Goal: Find contact information: Find contact information

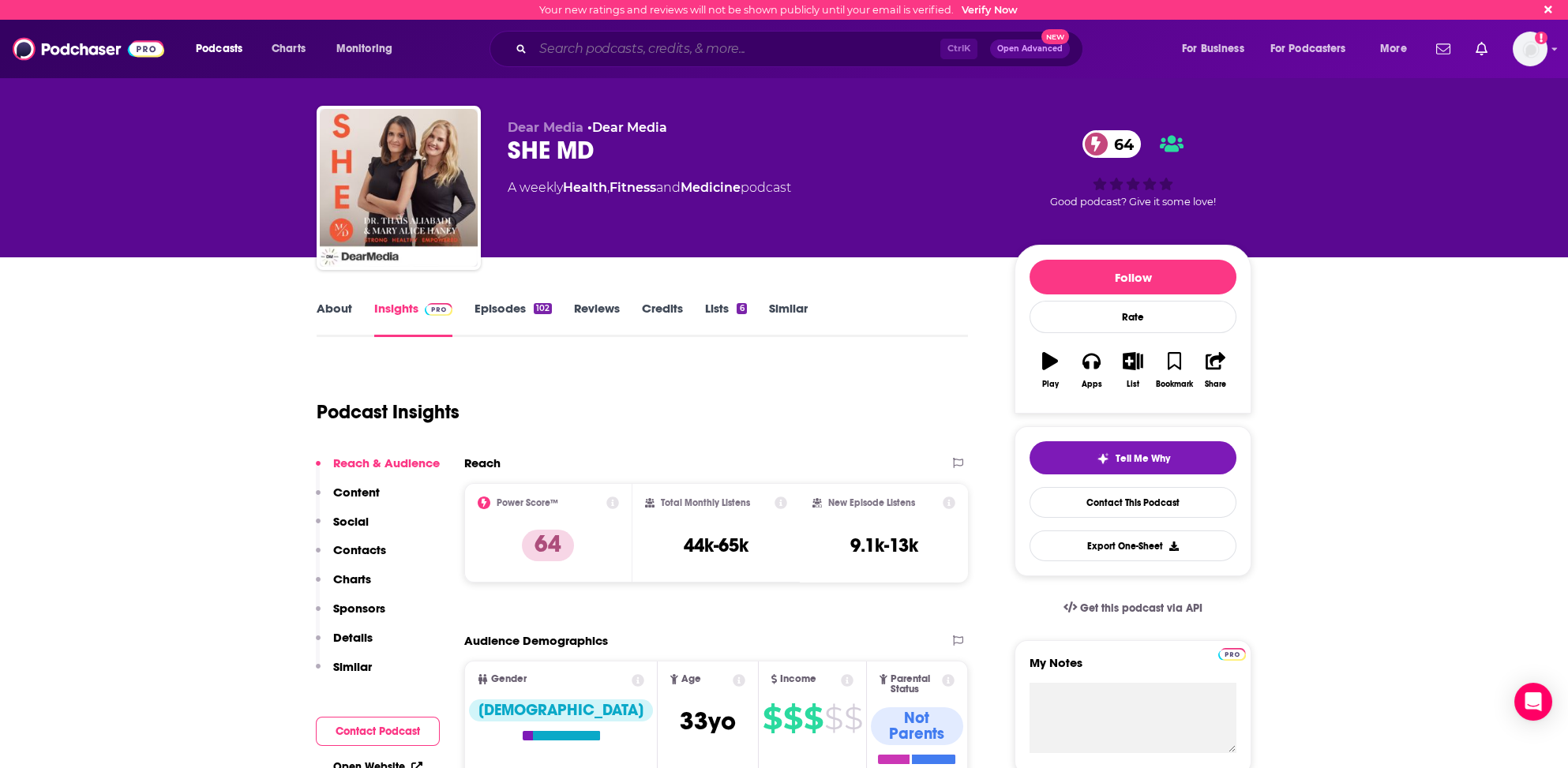
click at [541, 45] on input "Search podcasts, credits, & more..." at bounding box center [737, 49] width 407 height 25
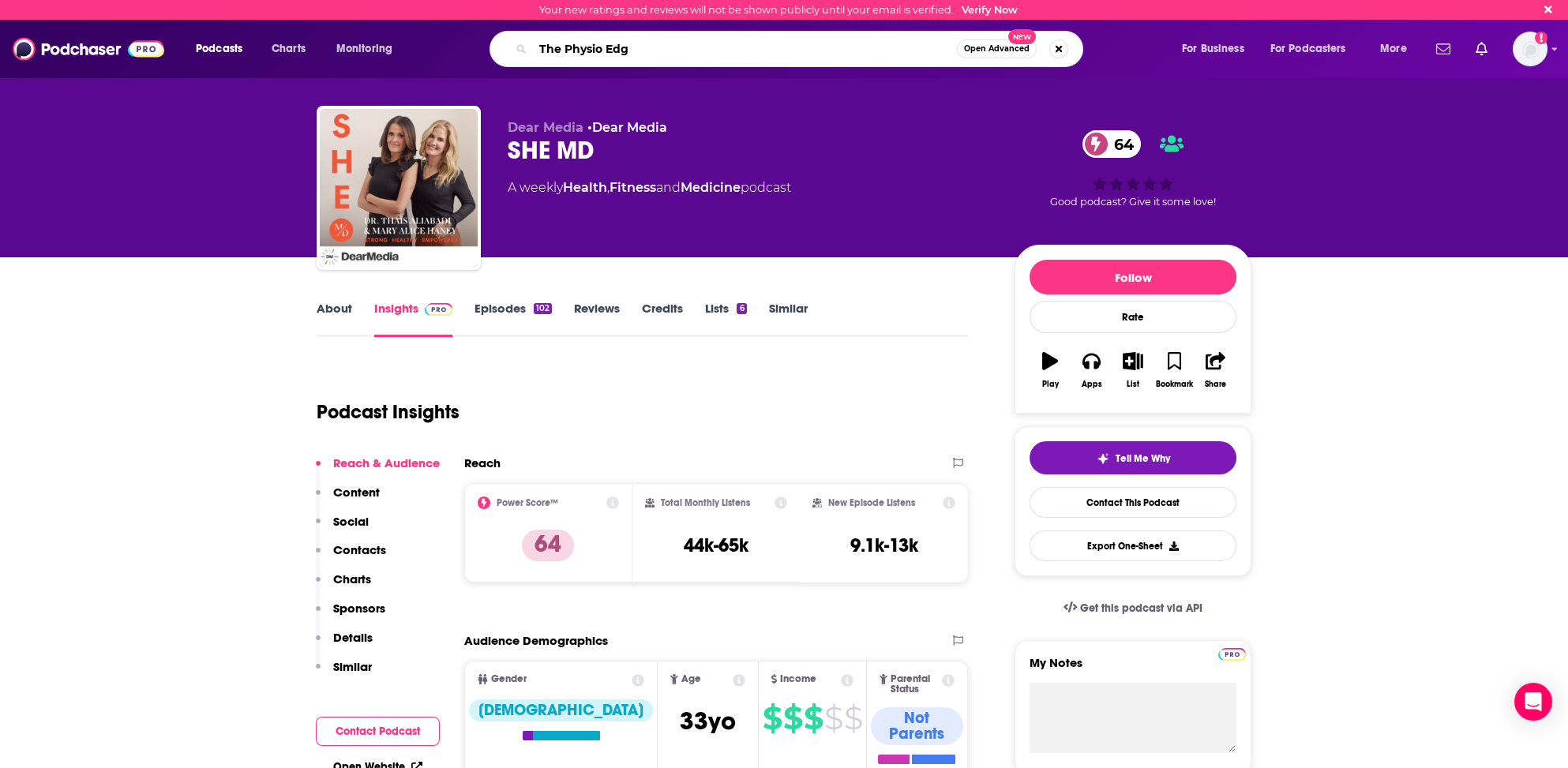
type input "The Physio Edge"
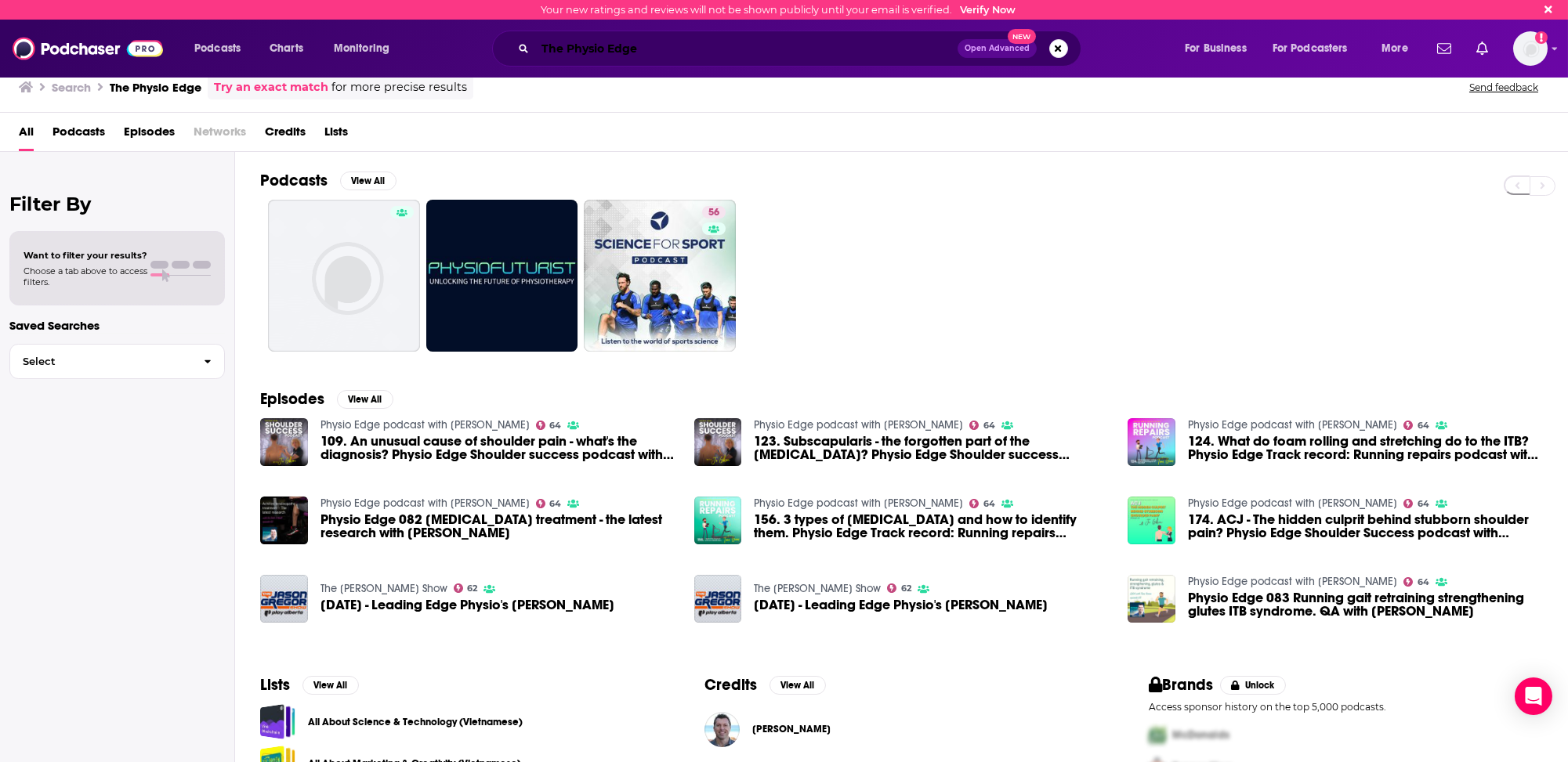
click at [576, 50] on input "The Physio Edge" at bounding box center [746, 49] width 423 height 25
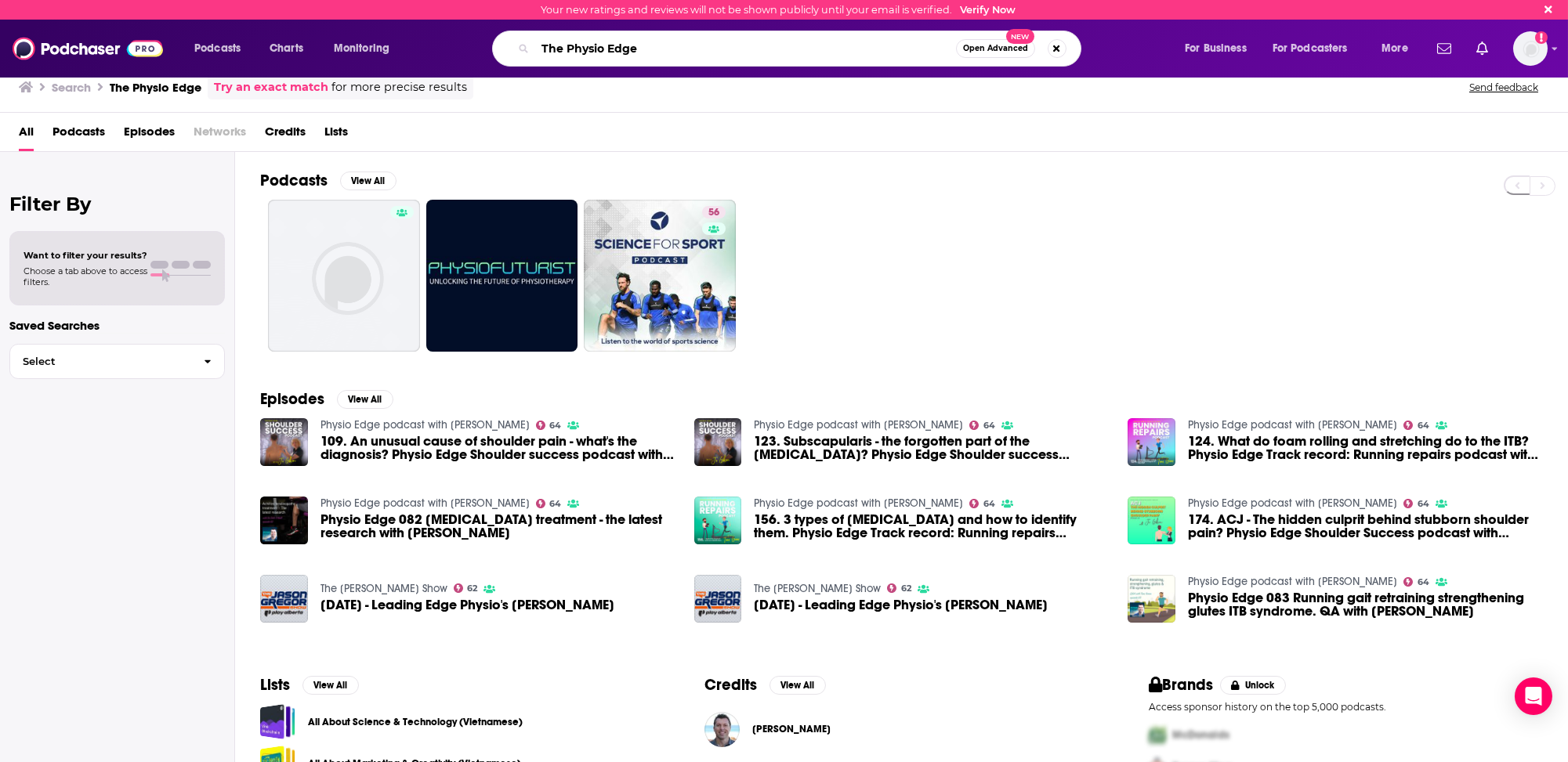
click at [576, 50] on input "The Physio Edge" at bounding box center [745, 49] width 421 height 25
type input "[PERSON_NAME]"
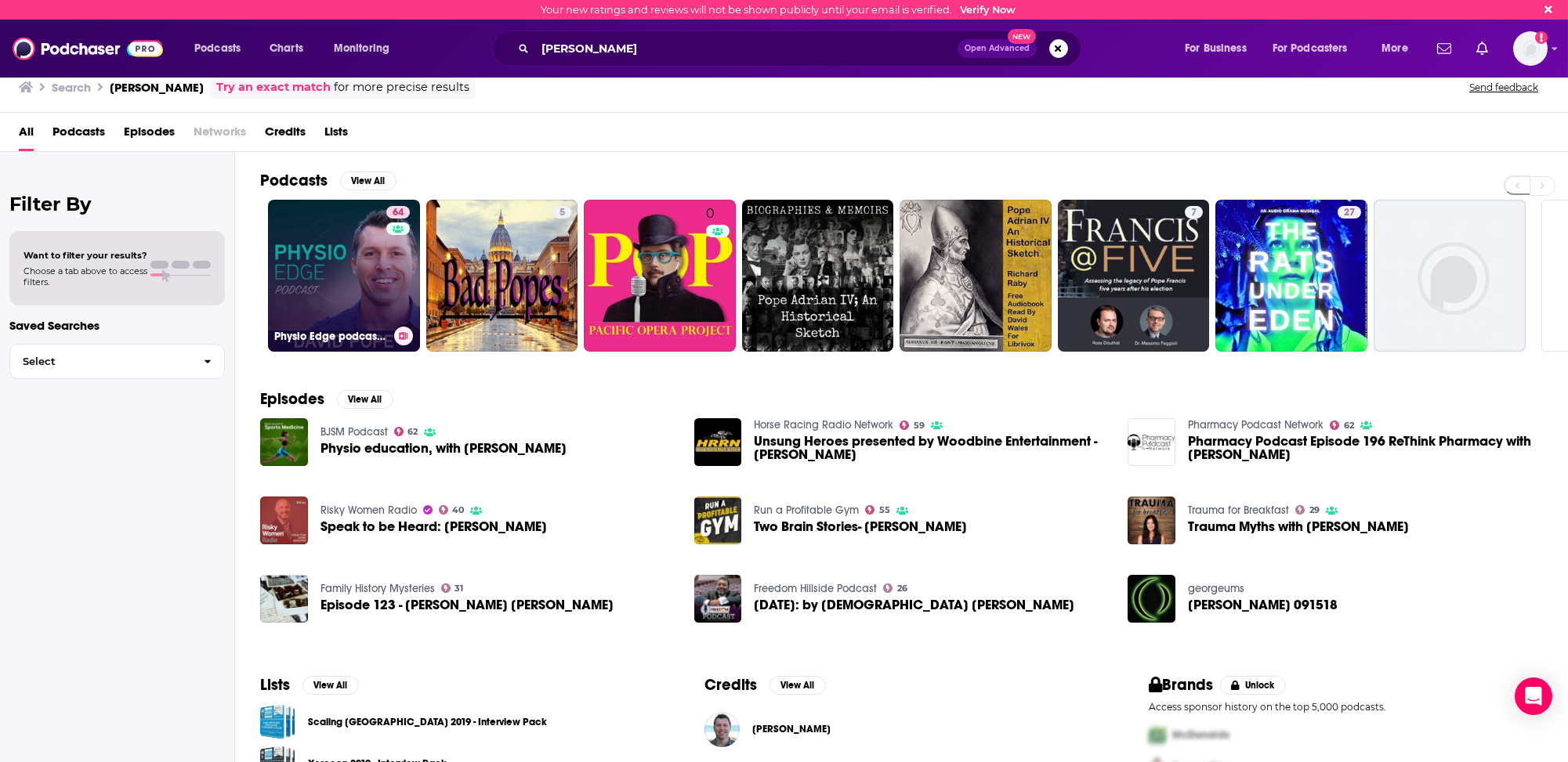
click at [306, 259] on link "64 Physio Edge podcast with [PERSON_NAME]" at bounding box center [344, 276] width 152 height 152
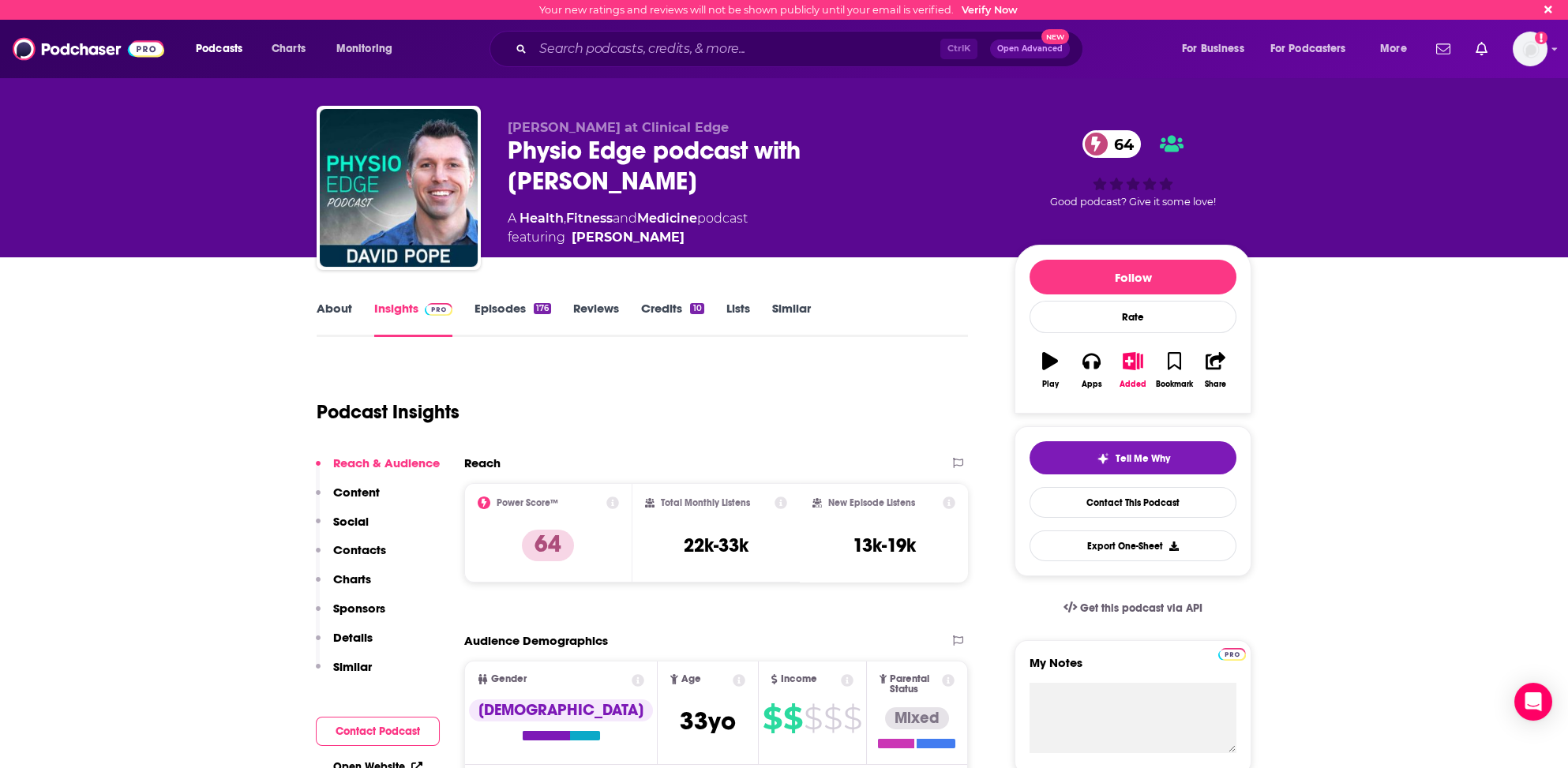
click at [352, 543] on p "Contacts" at bounding box center [359, 550] width 52 height 15
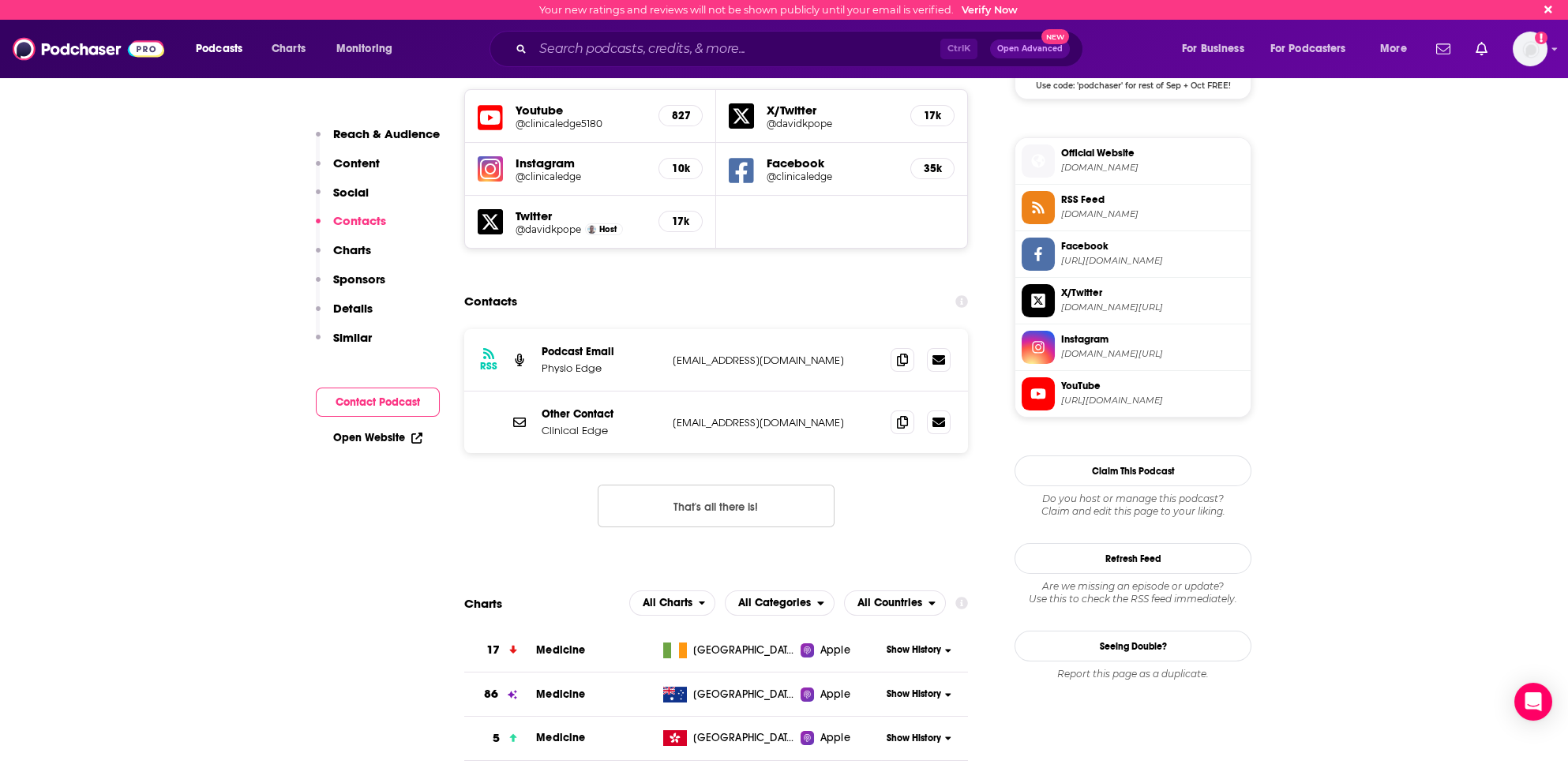
scroll to position [1368, 0]
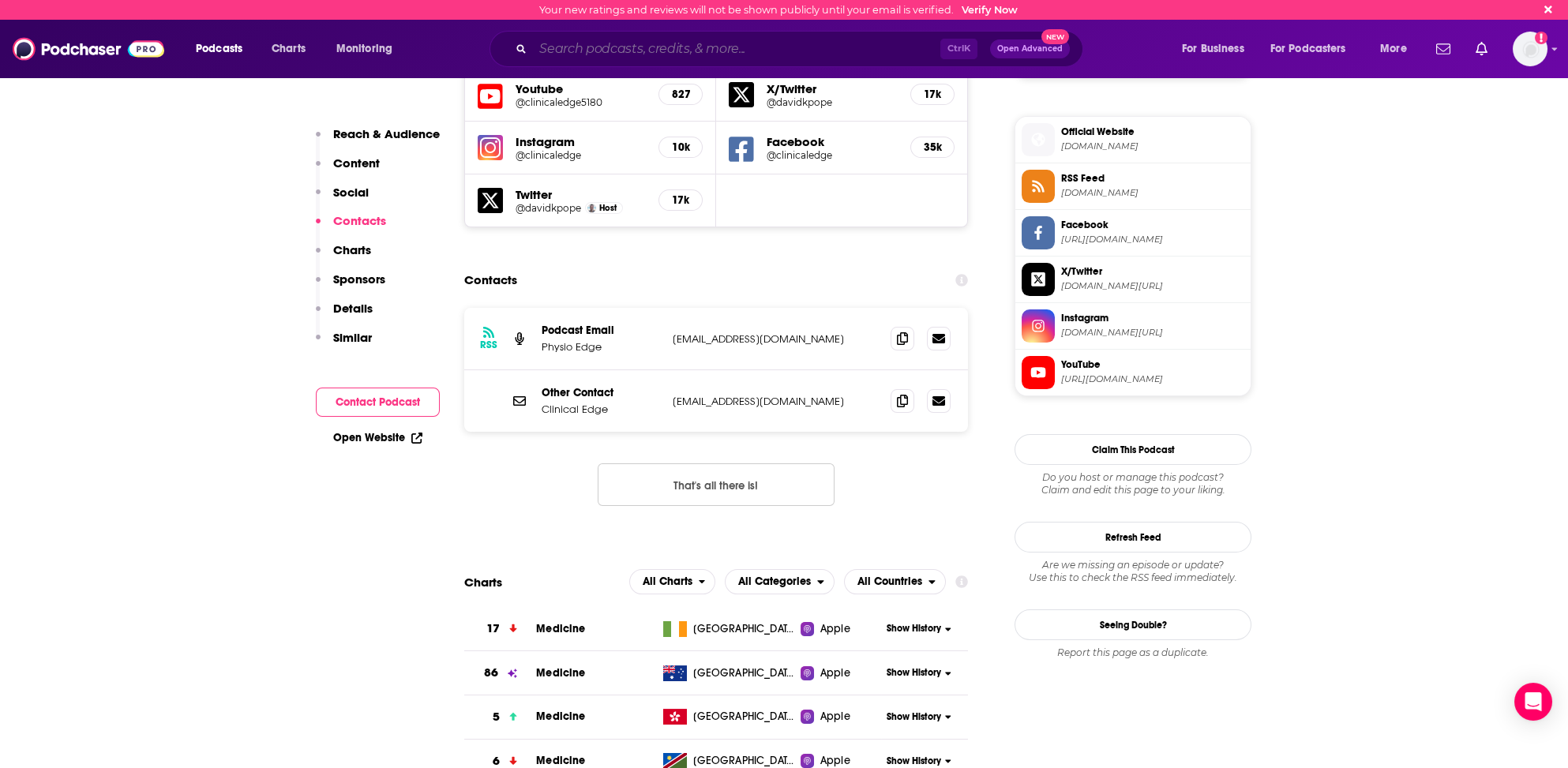
click at [564, 47] on input "Search podcasts, credits, & more..." at bounding box center [737, 49] width 407 height 25
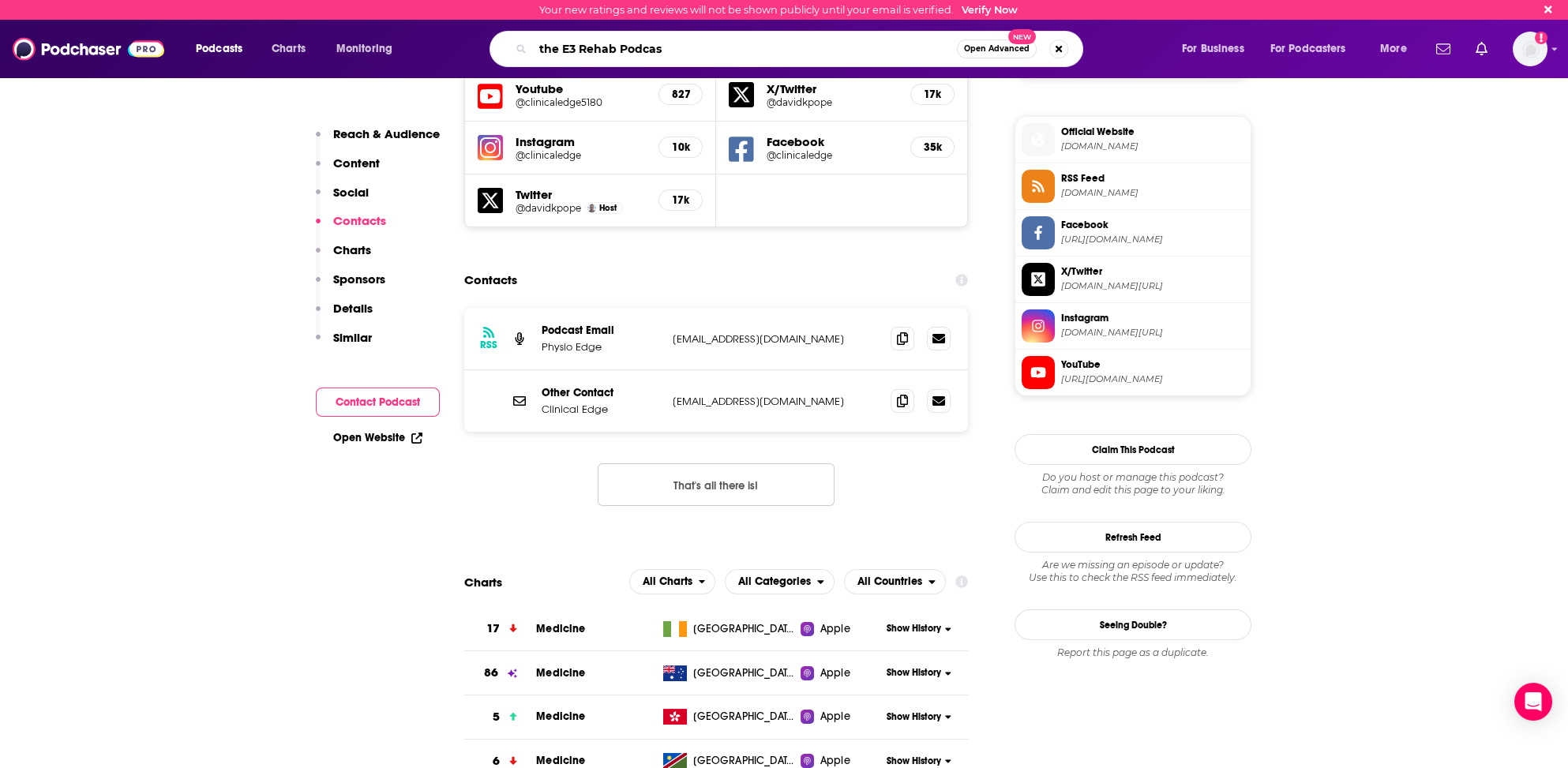
type input "the E3 Rehab Podcast"
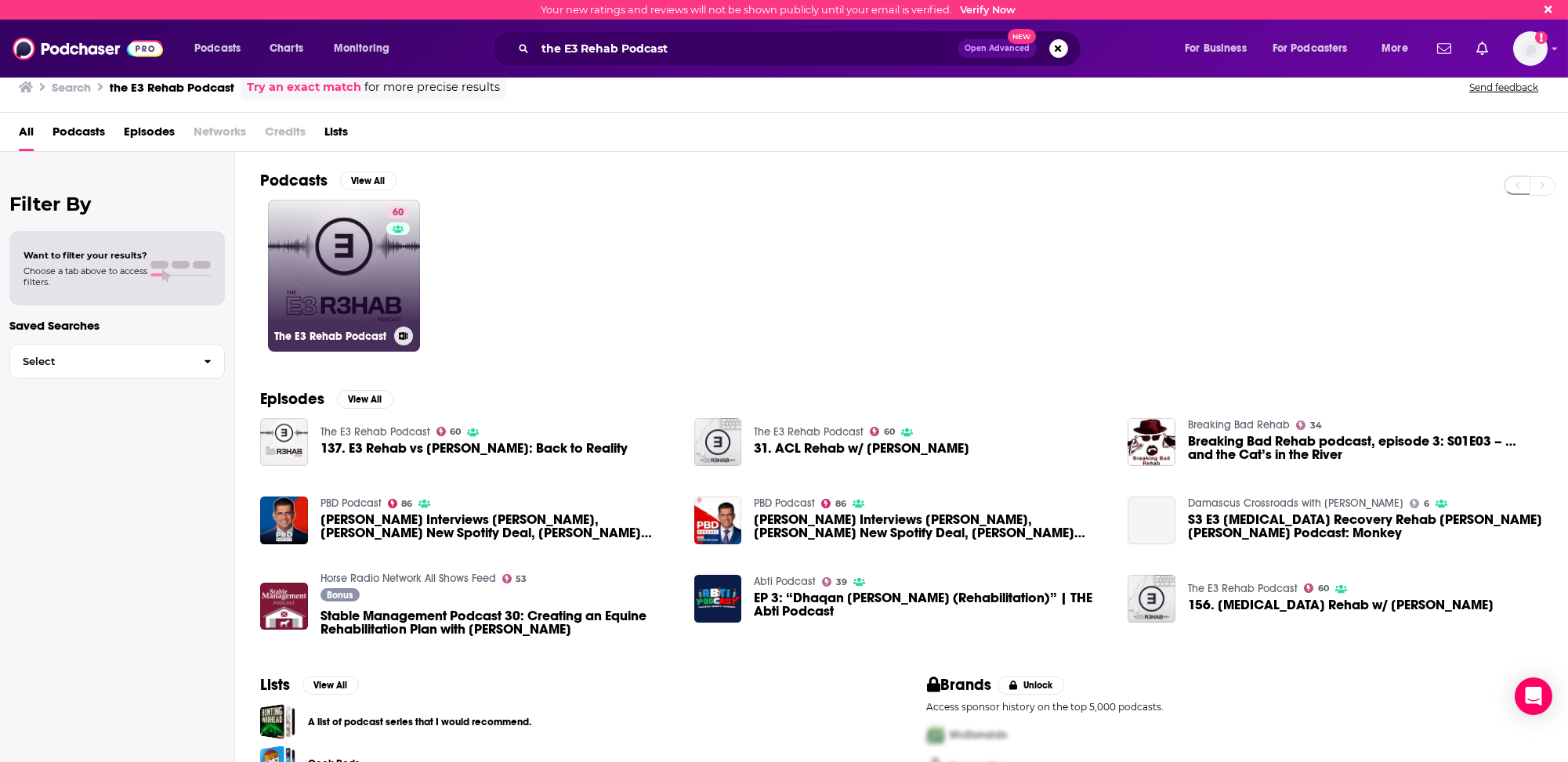
click at [313, 256] on link "60 The E3 Rehab Podcast" at bounding box center [344, 276] width 152 height 152
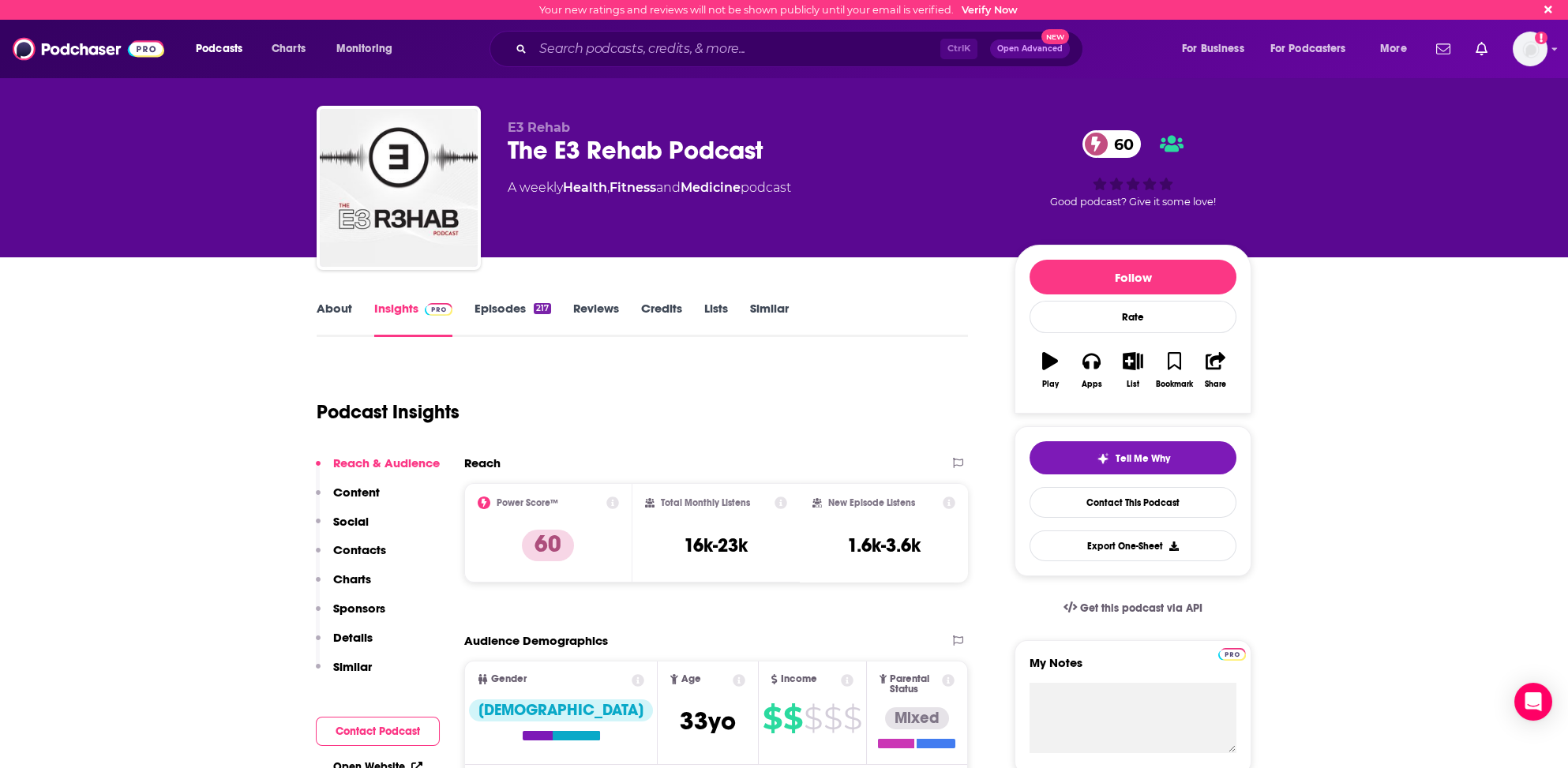
click at [370, 546] on p "Contacts" at bounding box center [359, 550] width 52 height 15
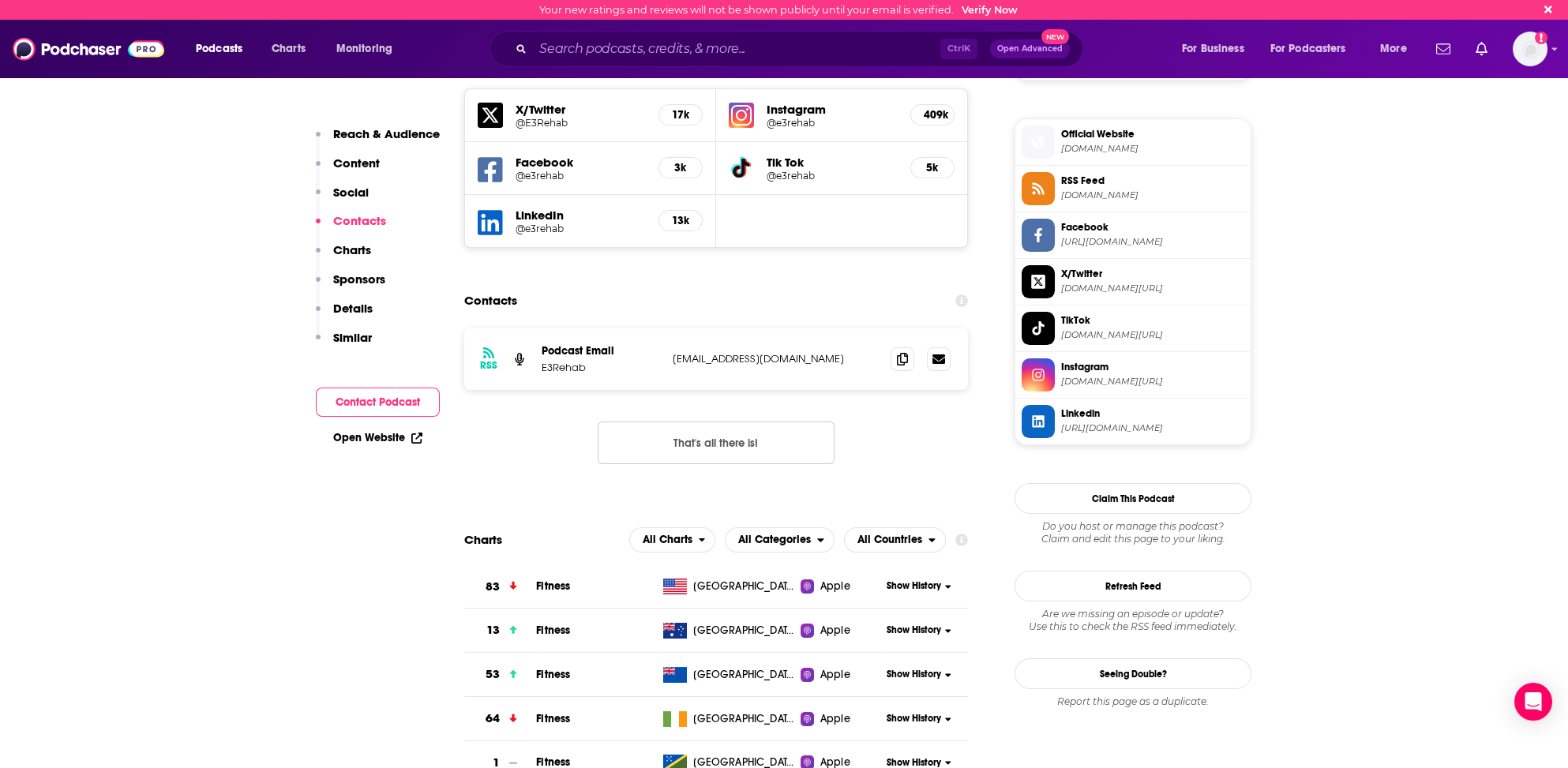
scroll to position [1366, 0]
